Goal: Task Accomplishment & Management: Complete application form

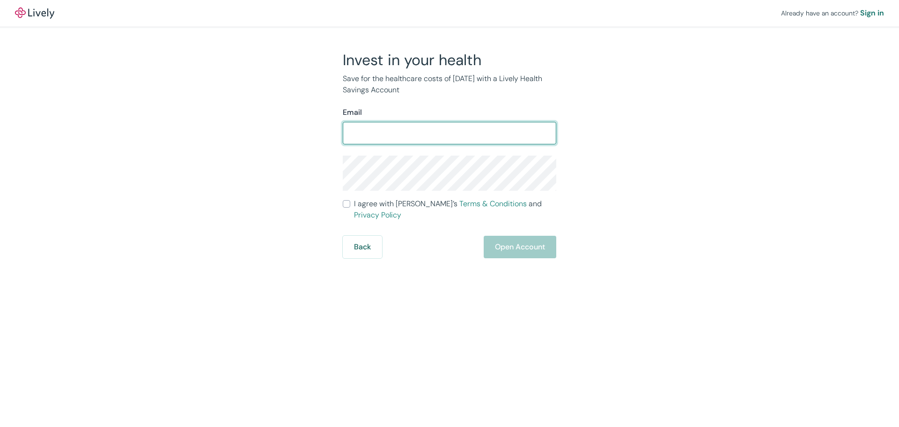
click at [404, 133] on input "Email" at bounding box center [450, 133] width 214 height 19
type input "[PERSON_NAME][EMAIL_ADDRESS][PERSON_NAME][DOMAIN_NAME]"
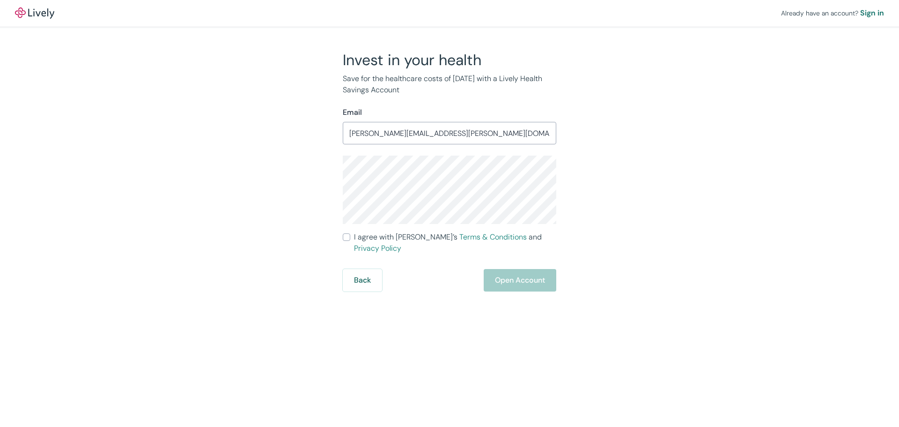
click at [350, 238] on label "I agree with Lively’s Terms & Conditions and Privacy Policy" at bounding box center [450, 242] width 214 height 22
click at [350, 238] on input "I agree with Lively’s Terms & Conditions and Privacy Policy" at bounding box center [346, 236] width 7 height 7
checkbox input "true"
click at [500, 269] on button "Open Account" at bounding box center [520, 280] width 73 height 22
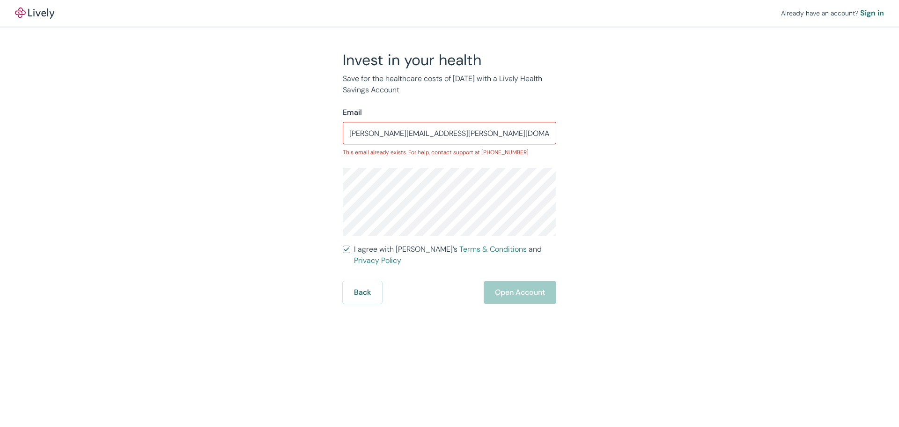
click at [411, 291] on div "Back Open Account" at bounding box center [450, 292] width 214 height 22
click at [434, 134] on input "[PERSON_NAME][EMAIL_ADDRESS][PERSON_NAME][DOMAIN_NAME]" at bounding box center [450, 133] width 214 height 19
click at [510, 285] on div "Back Open Account" at bounding box center [450, 292] width 214 height 22
click at [870, 11] on div "Sign in" at bounding box center [872, 12] width 24 height 11
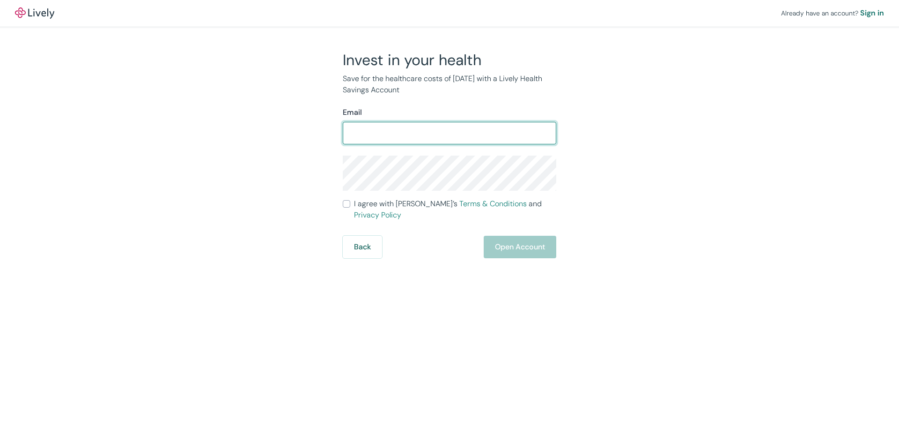
click at [438, 137] on input "Email" at bounding box center [450, 133] width 214 height 19
type input "[PERSON_NAME][EMAIL_ADDRESS][PERSON_NAME][DOMAIN_NAME]"
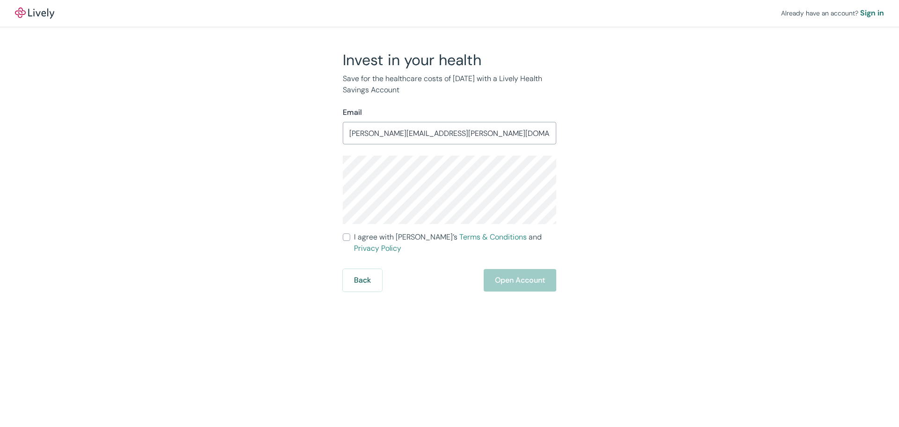
click at [506, 269] on div "Back Open Account" at bounding box center [450, 280] width 214 height 22
click at [348, 236] on input "I agree with Lively’s Terms & Conditions and Privacy Policy" at bounding box center [346, 236] width 7 height 7
checkbox input "true"
click at [511, 274] on button "Open Account" at bounding box center [520, 280] width 73 height 22
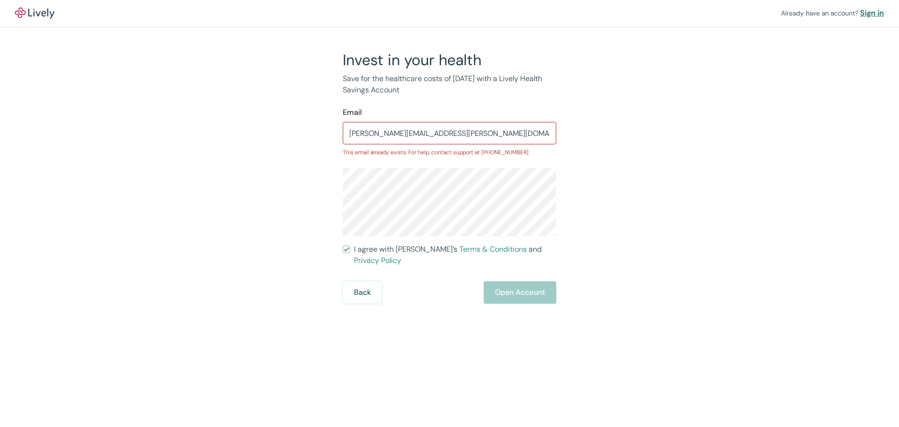
click at [874, 13] on div "Sign in" at bounding box center [872, 12] width 24 height 11
